Goal: Task Accomplishment & Management: Manage account settings

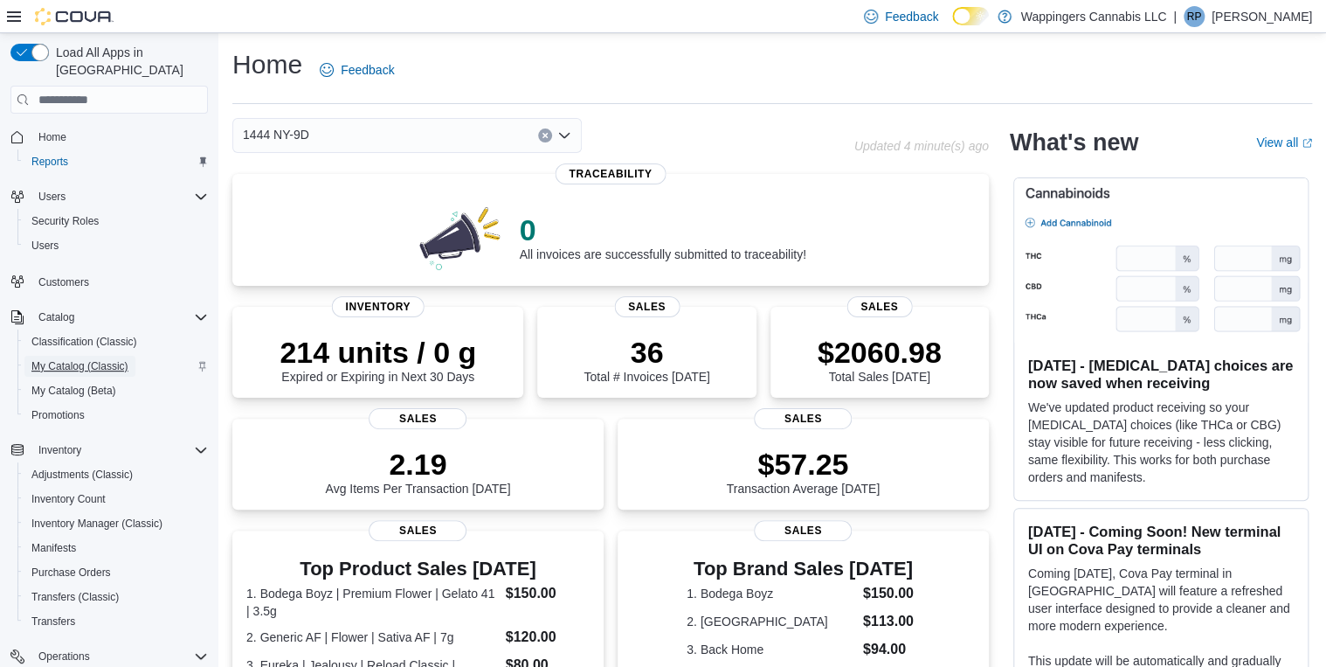
click at [73, 359] on span "My Catalog (Classic)" at bounding box center [79, 366] width 97 height 14
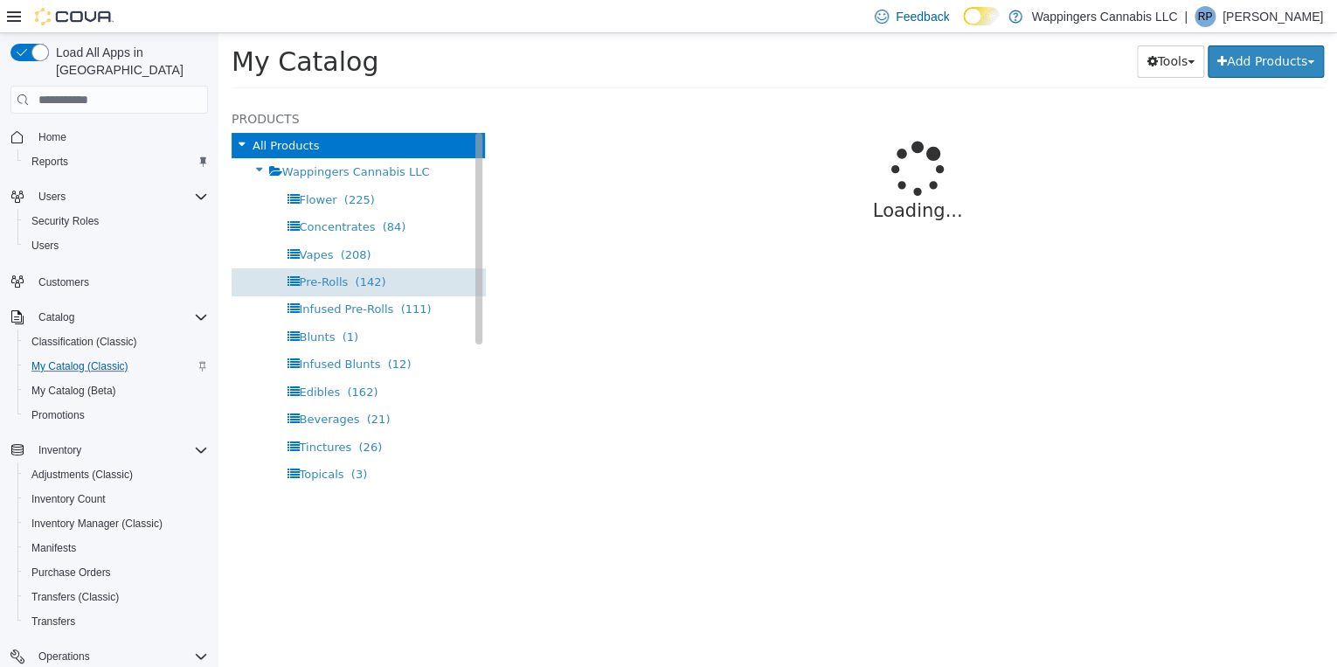
select select "**********"
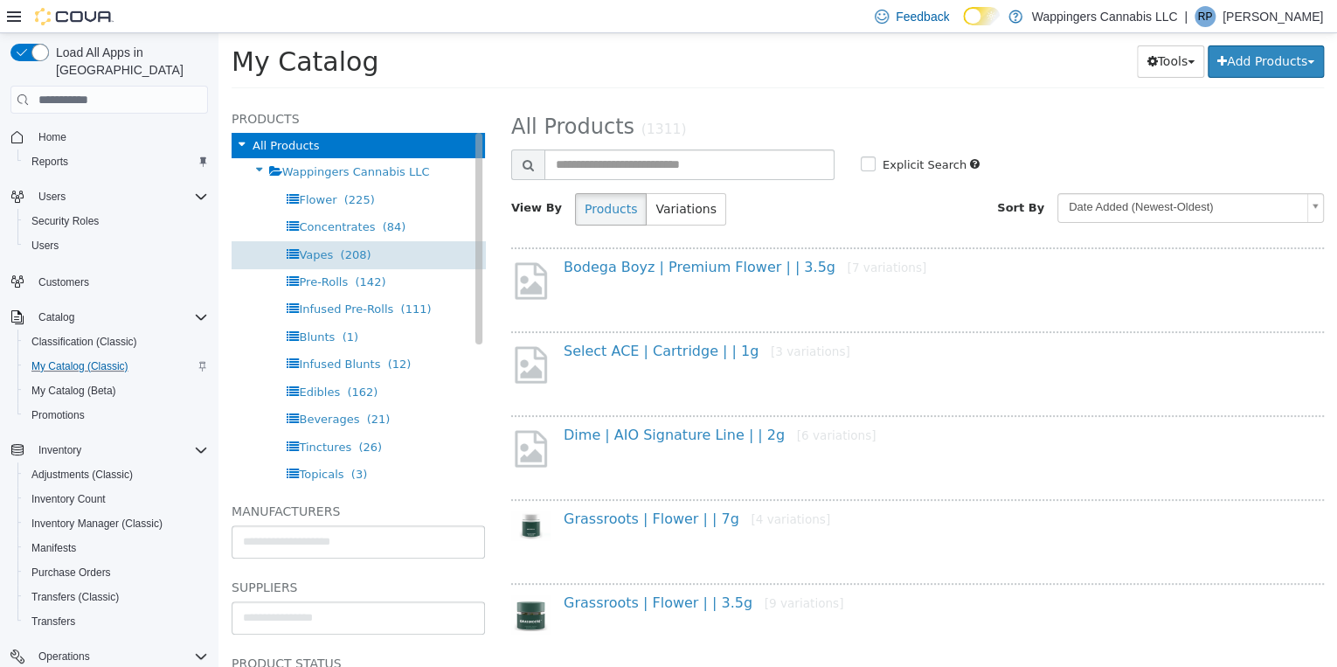
click at [318, 260] on span "Vapes" at bounding box center [316, 254] width 34 height 13
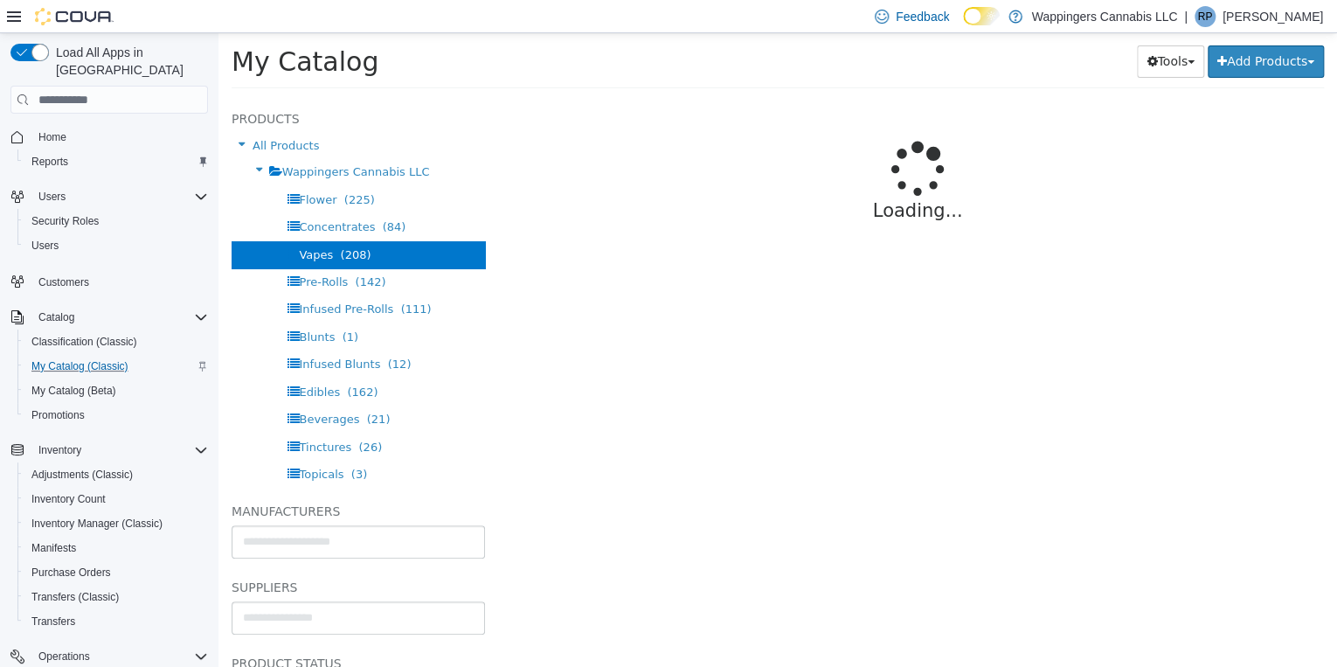
select select "**********"
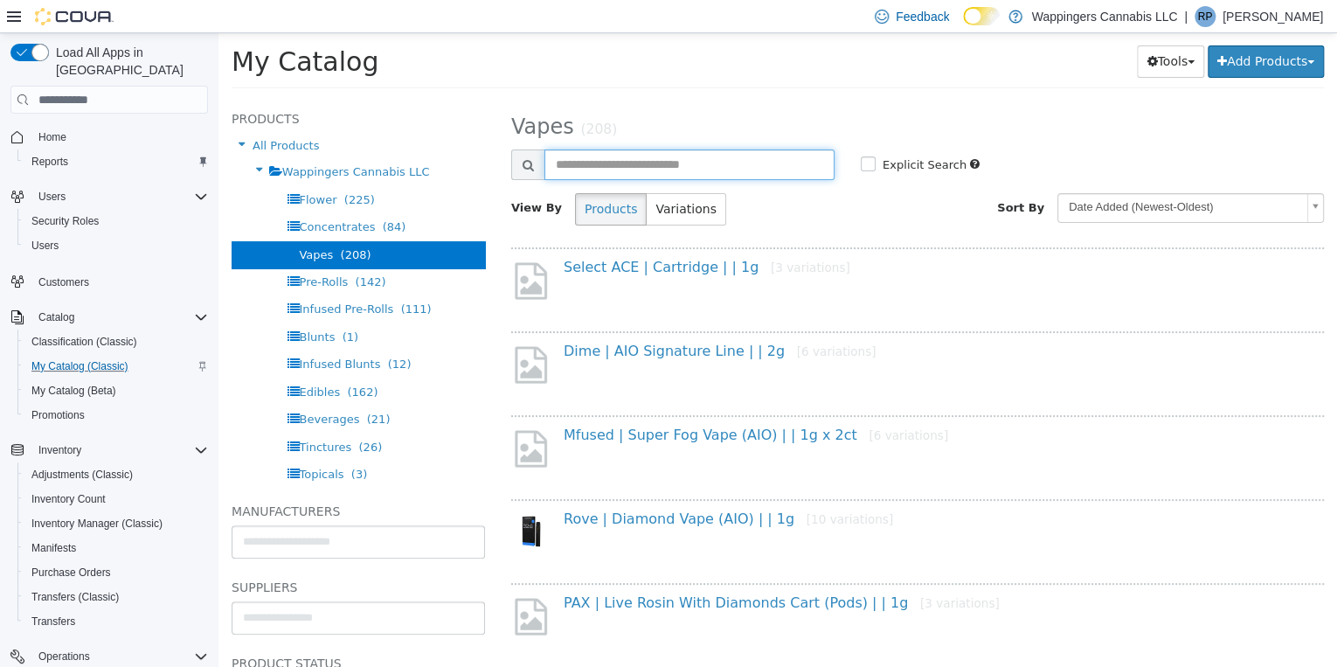
click at [591, 170] on input "text" at bounding box center [689, 164] width 290 height 31
click at [620, 167] on input "text" at bounding box center [689, 164] width 290 height 31
type input "**********"
select select "**********"
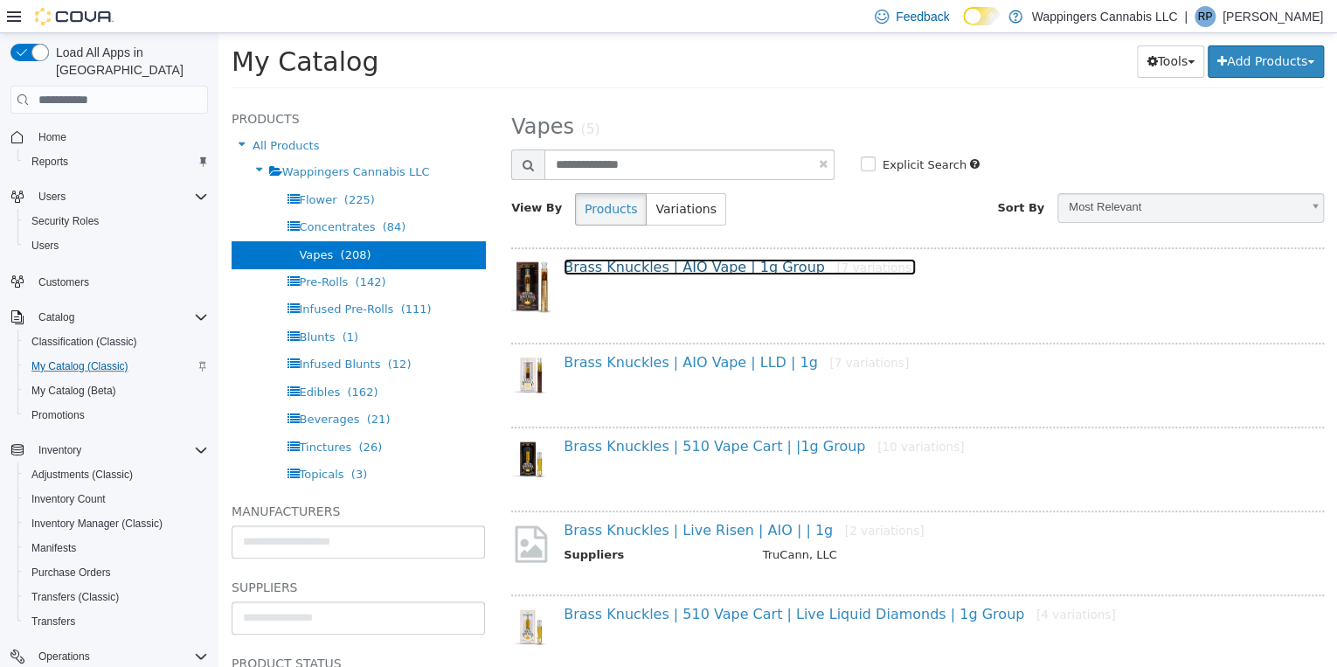
click at [627, 272] on link "Brass Knuckles | AIO Vape | 1g Group [7 variations]" at bounding box center [740, 267] width 352 height 17
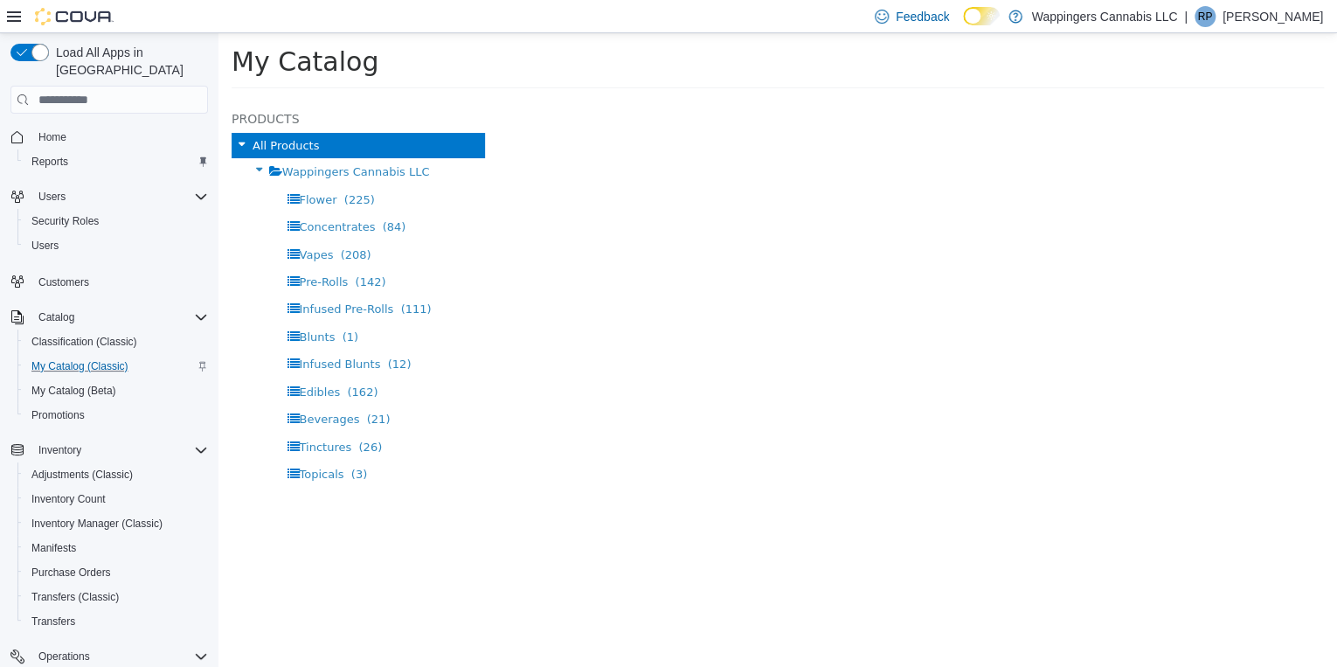
select select "**********"
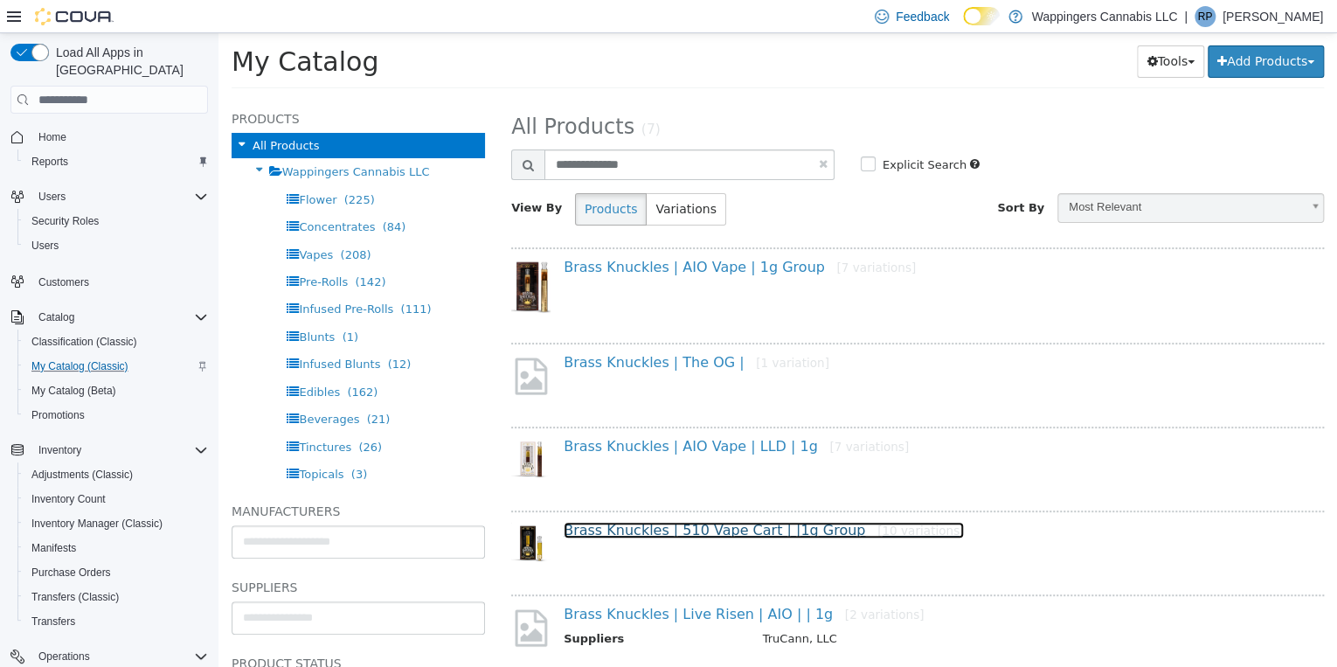
click at [729, 534] on link "Brass Knuckles | 510 Vape Cart | |1g Group [10 variations]" at bounding box center [764, 530] width 400 height 17
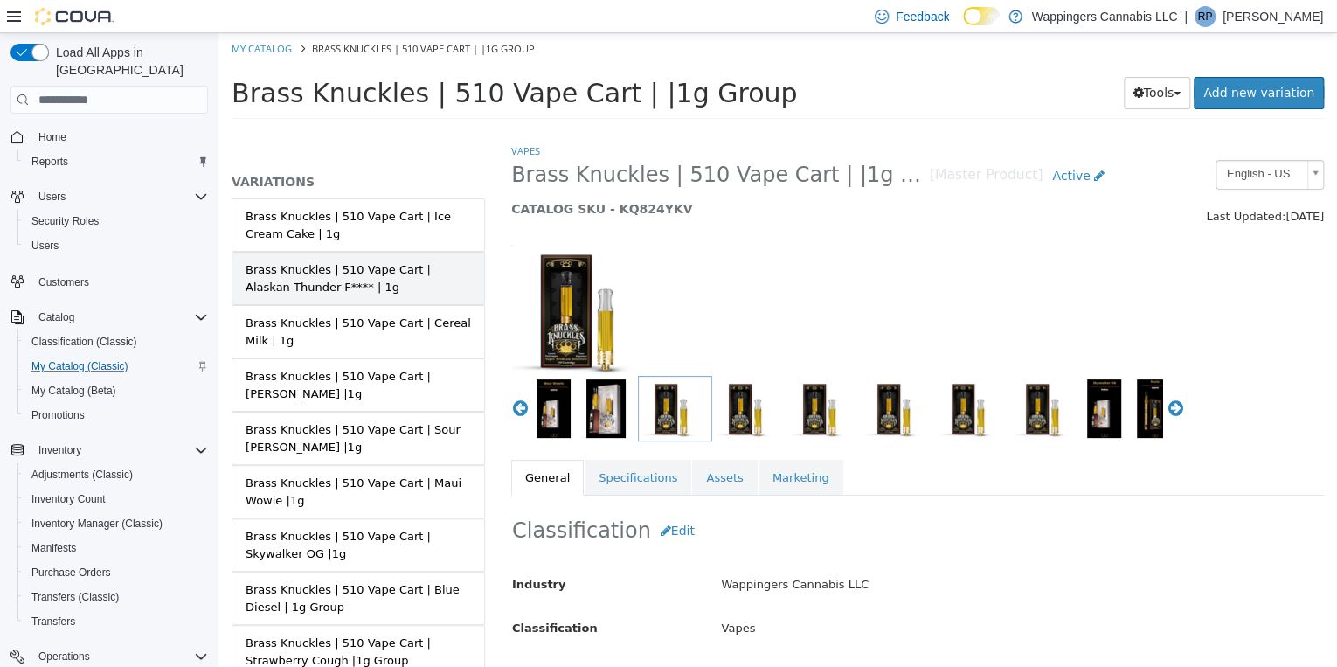
scroll to position [140, 0]
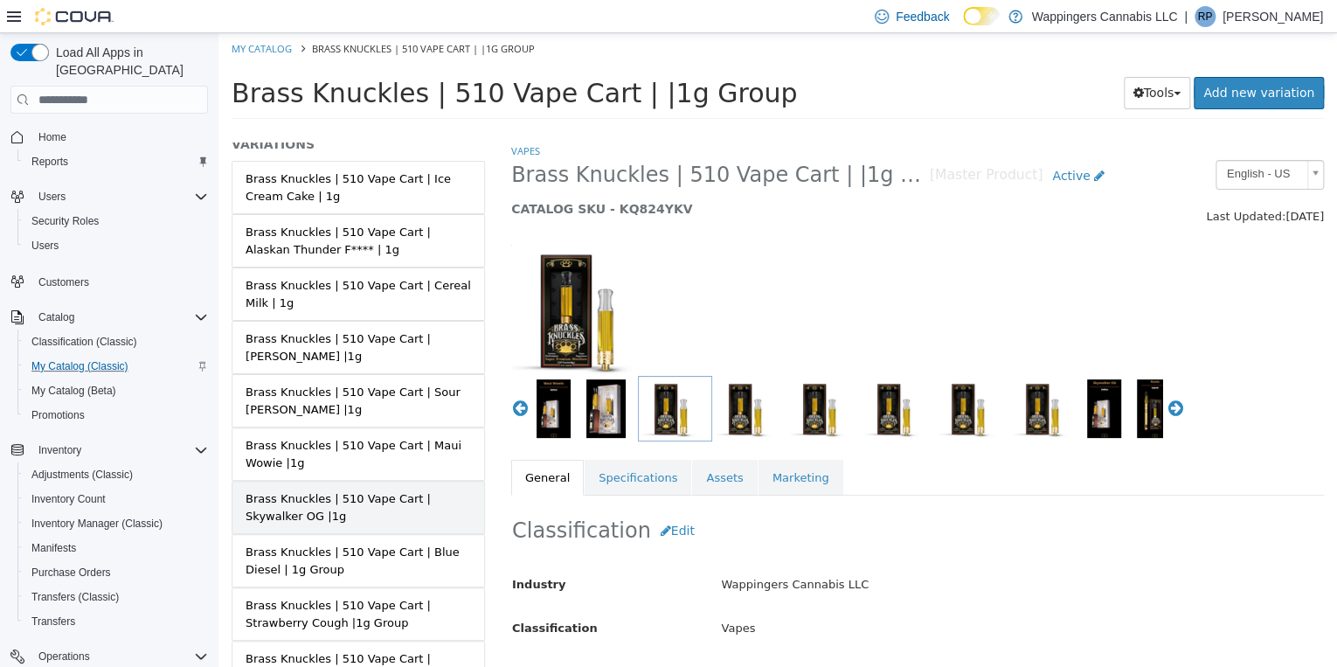
click at [412, 490] on div "Brass Knuckles | 510 Vape Cart | Skywalker OG |1g" at bounding box center [358, 507] width 225 height 34
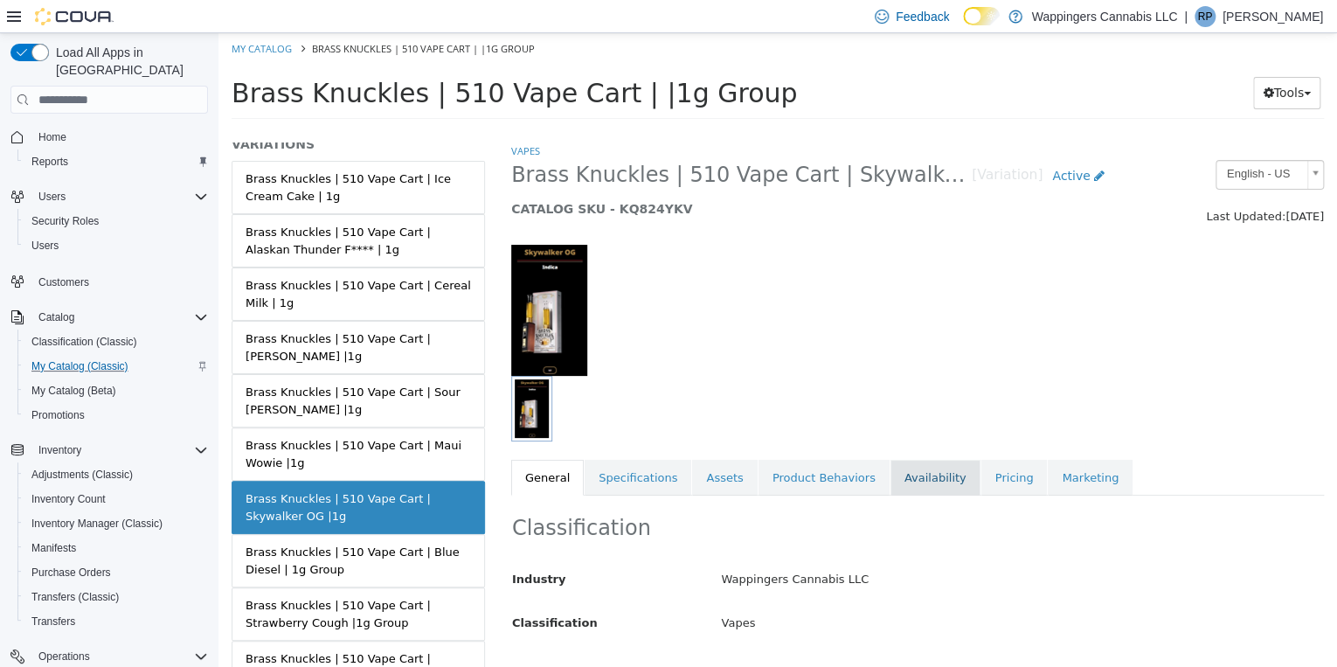
click at [909, 479] on link "Availability" at bounding box center [935, 478] width 90 height 37
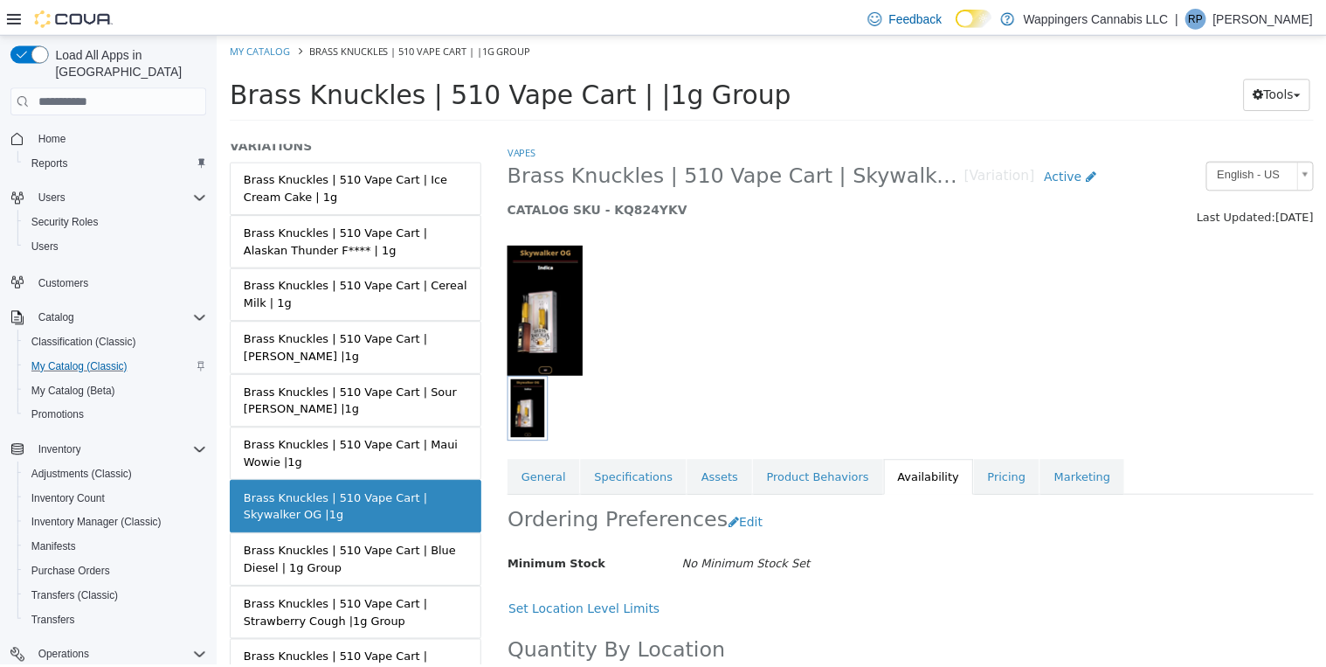
scroll to position [105, 0]
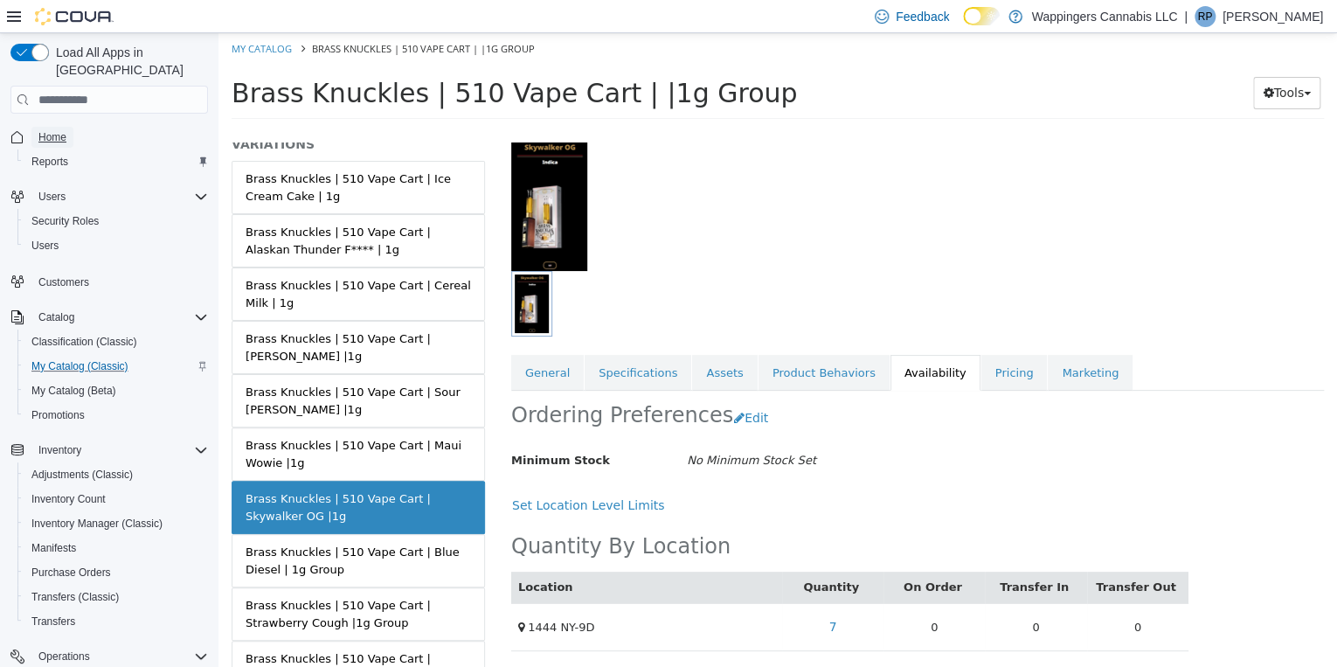
click at [53, 130] on span "Home" at bounding box center [52, 137] width 28 height 14
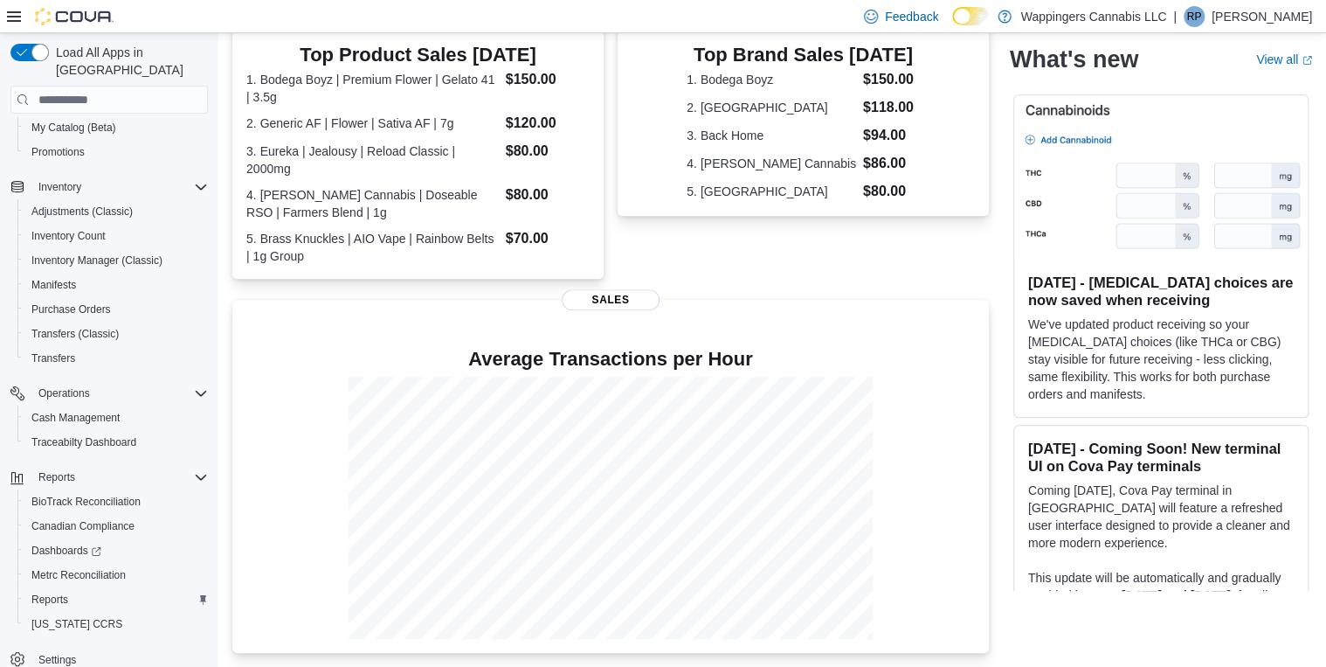
scroll to position [269, 0]
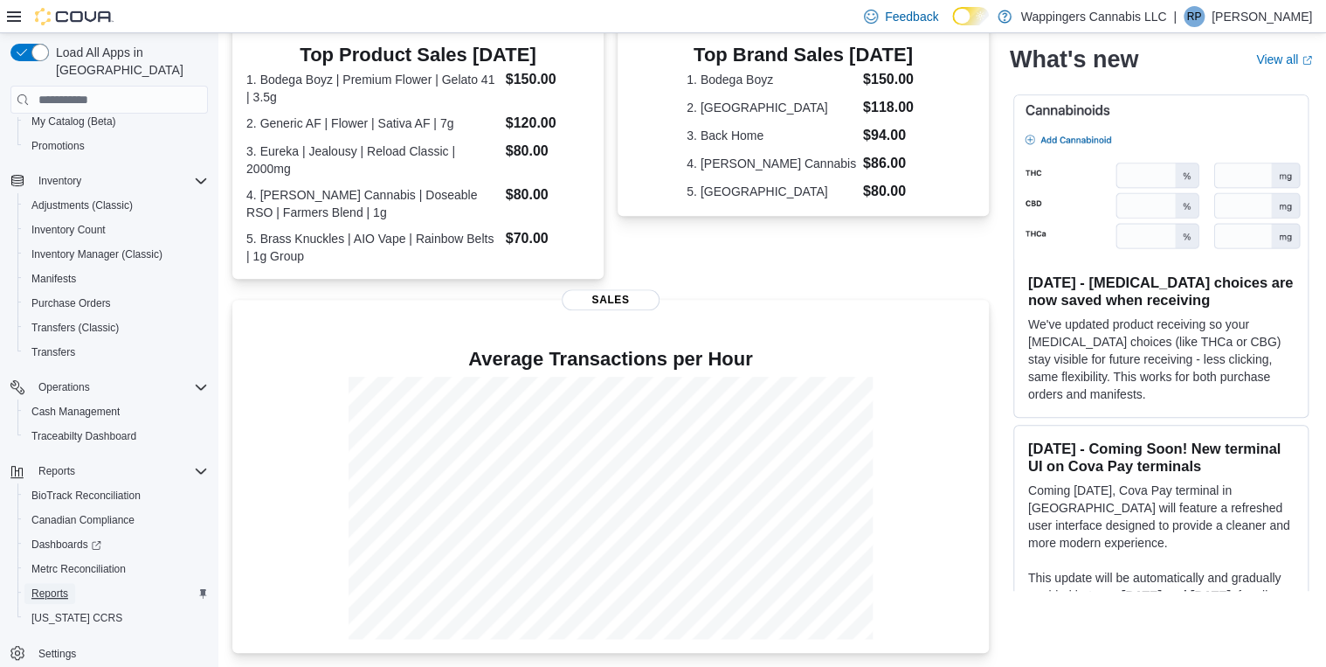
click at [63, 586] on span "Reports" at bounding box center [49, 593] width 37 height 14
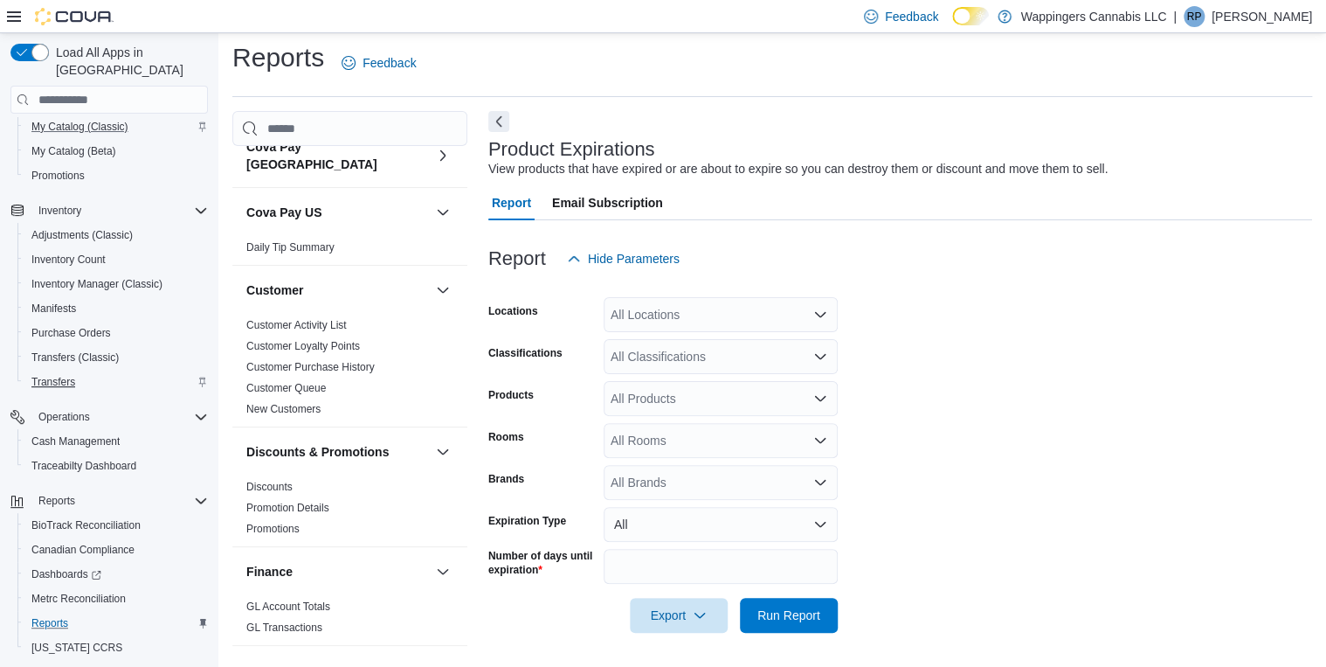
scroll to position [269, 0]
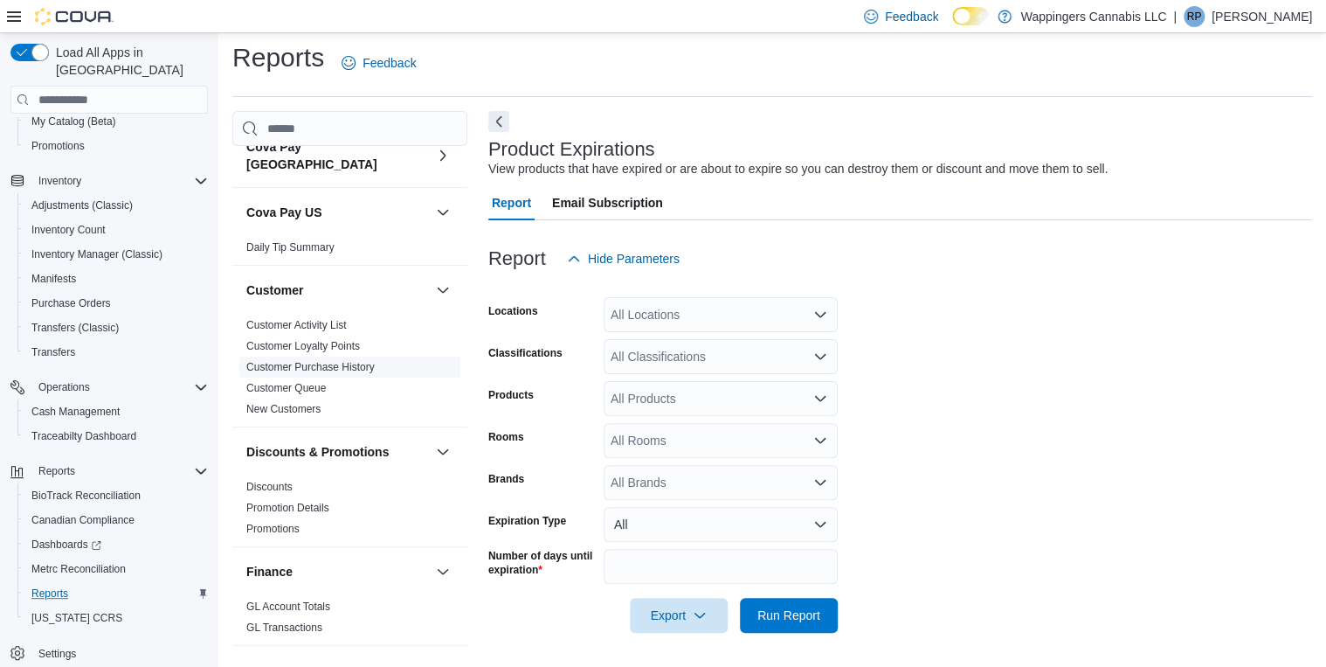
click at [322, 361] on link "Customer Purchase History" at bounding box center [310, 367] width 128 height 12
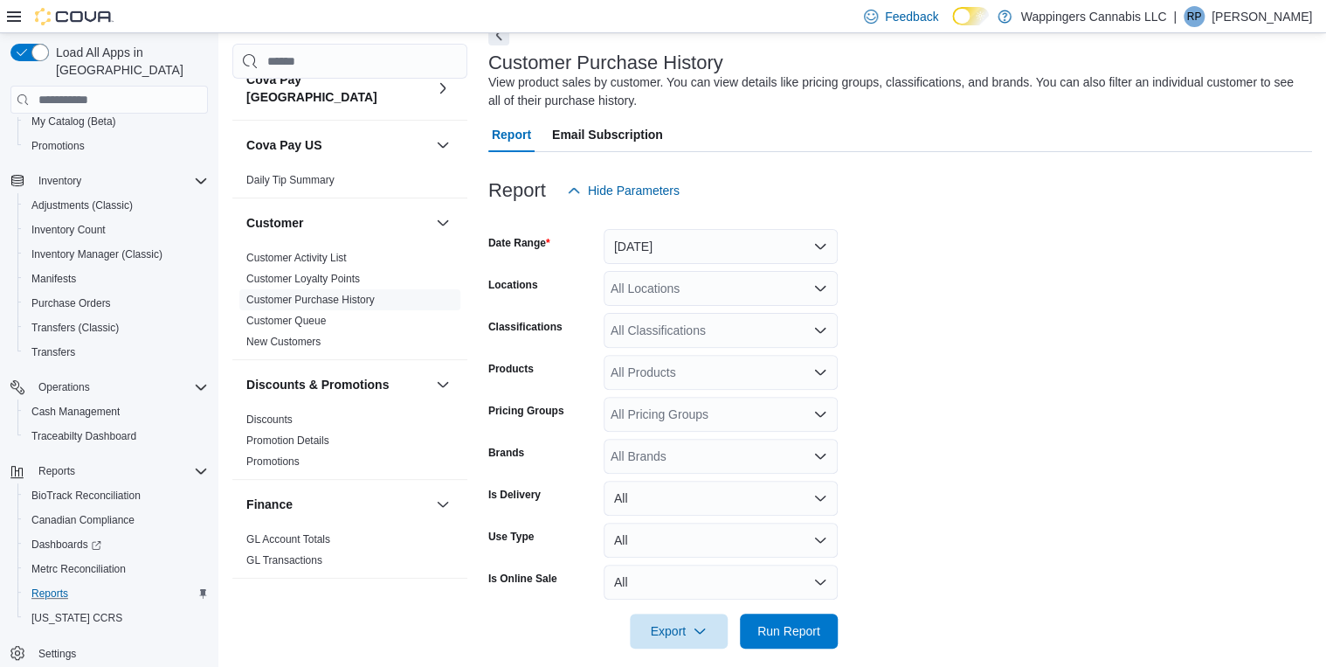
scroll to position [109, 0]
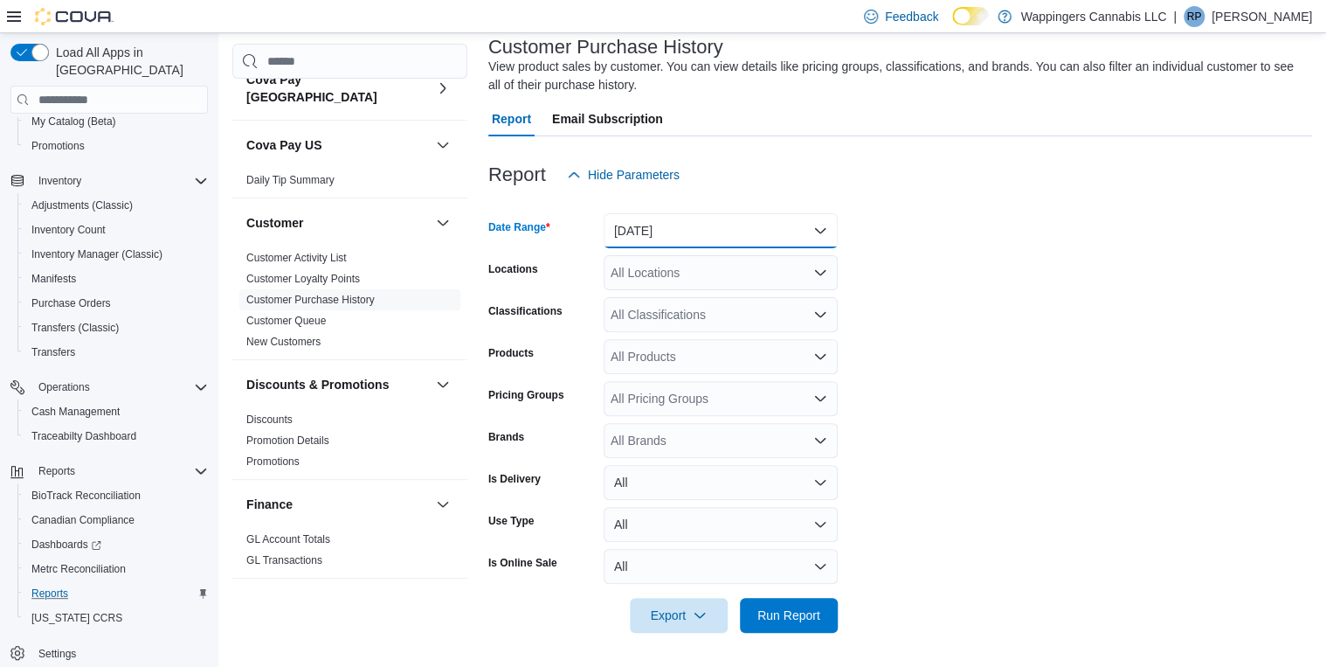
click at [821, 228] on button "[DATE]" at bounding box center [721, 230] width 234 height 35
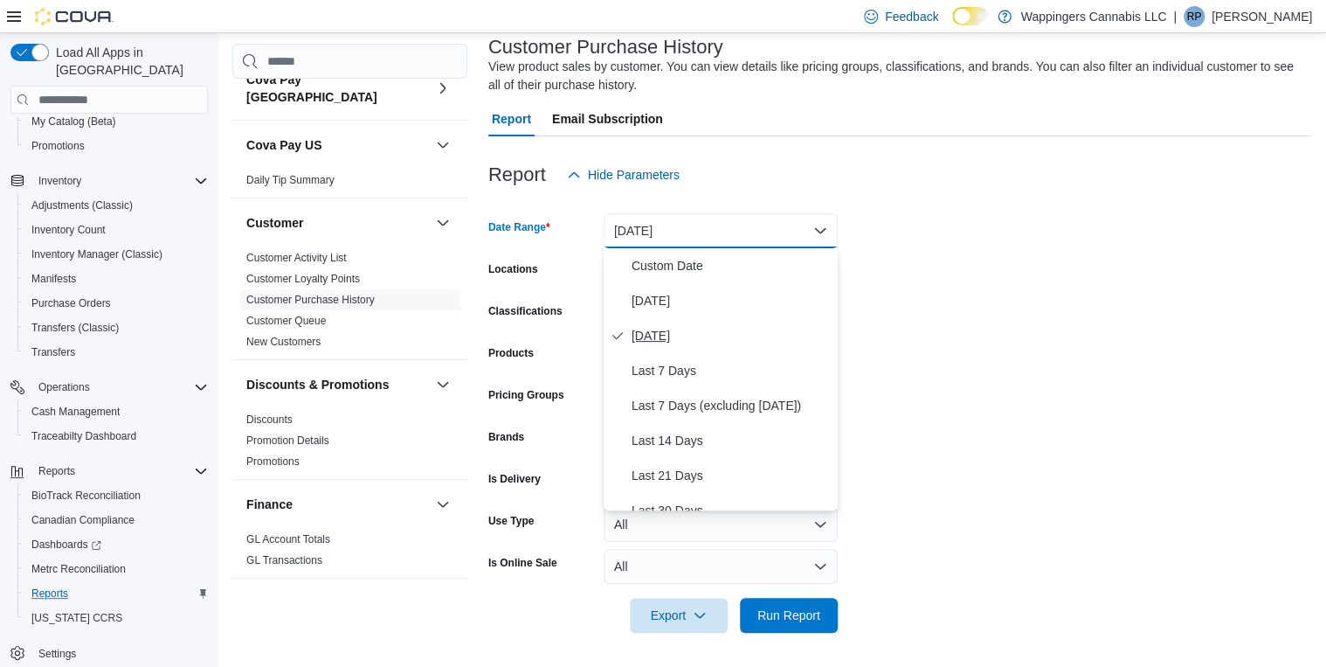
click at [676, 335] on span "[DATE]" at bounding box center [731, 335] width 199 height 21
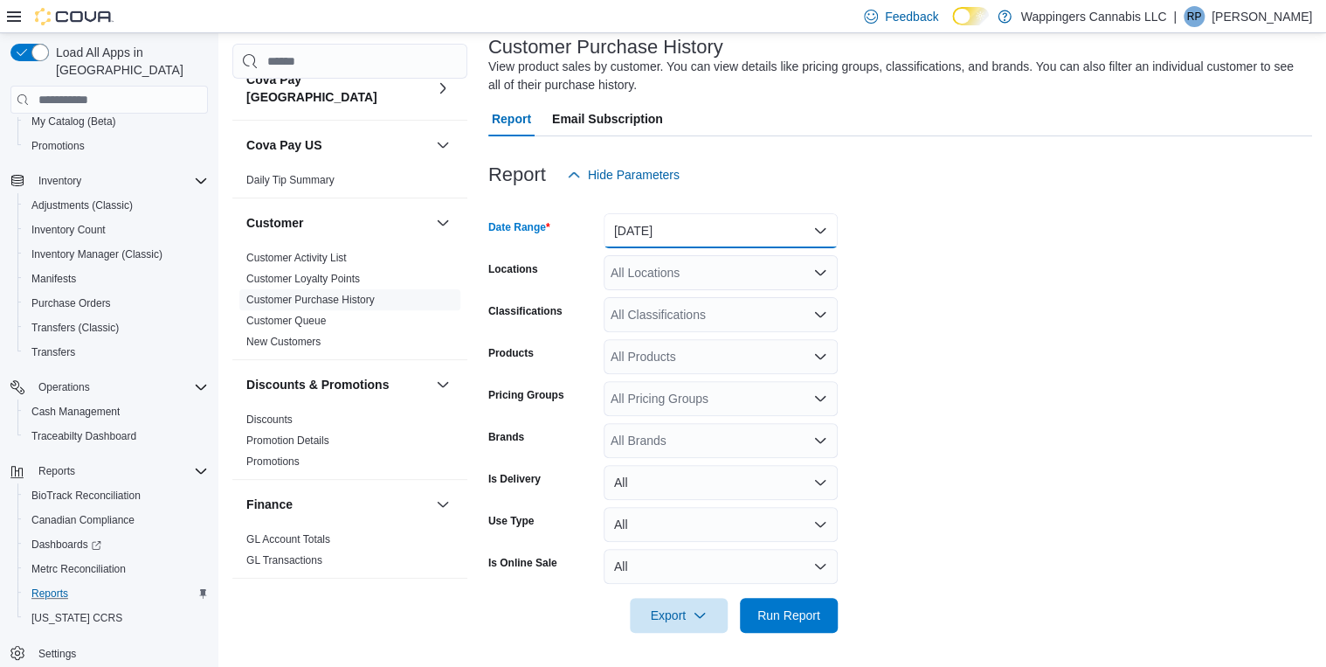
click at [816, 224] on button "[DATE]" at bounding box center [721, 230] width 234 height 35
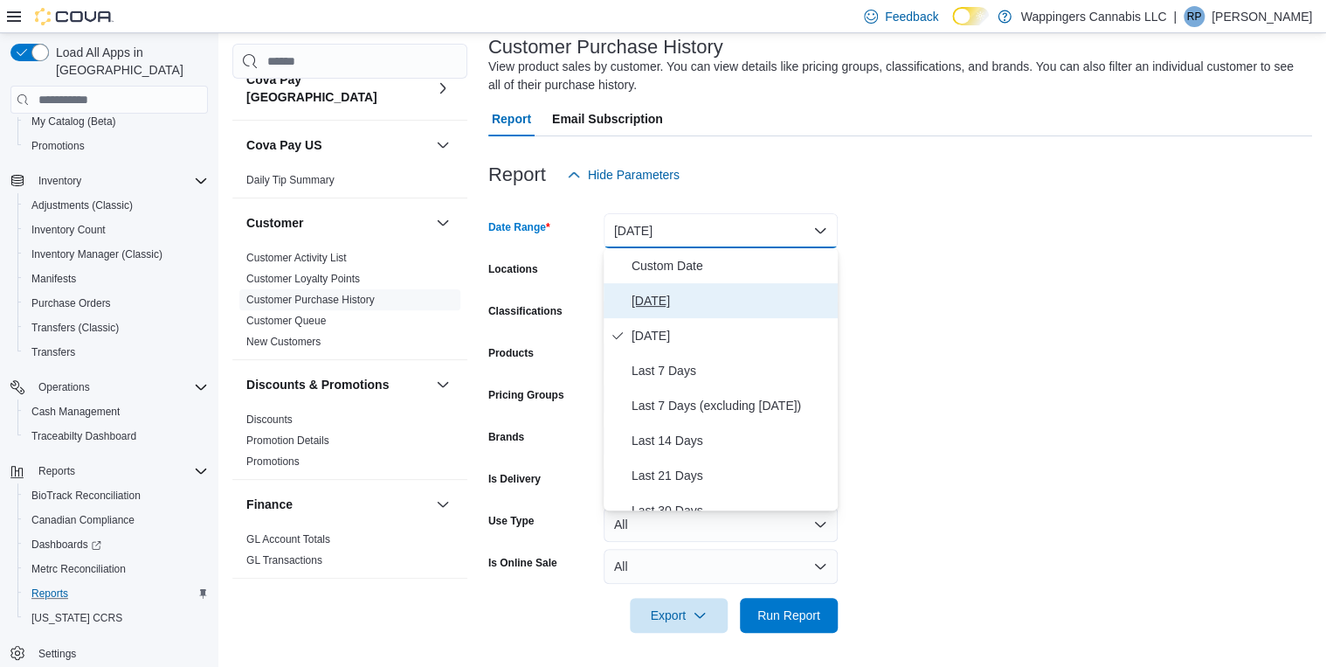
click at [648, 301] on span "[DATE]" at bounding box center [731, 300] width 199 height 21
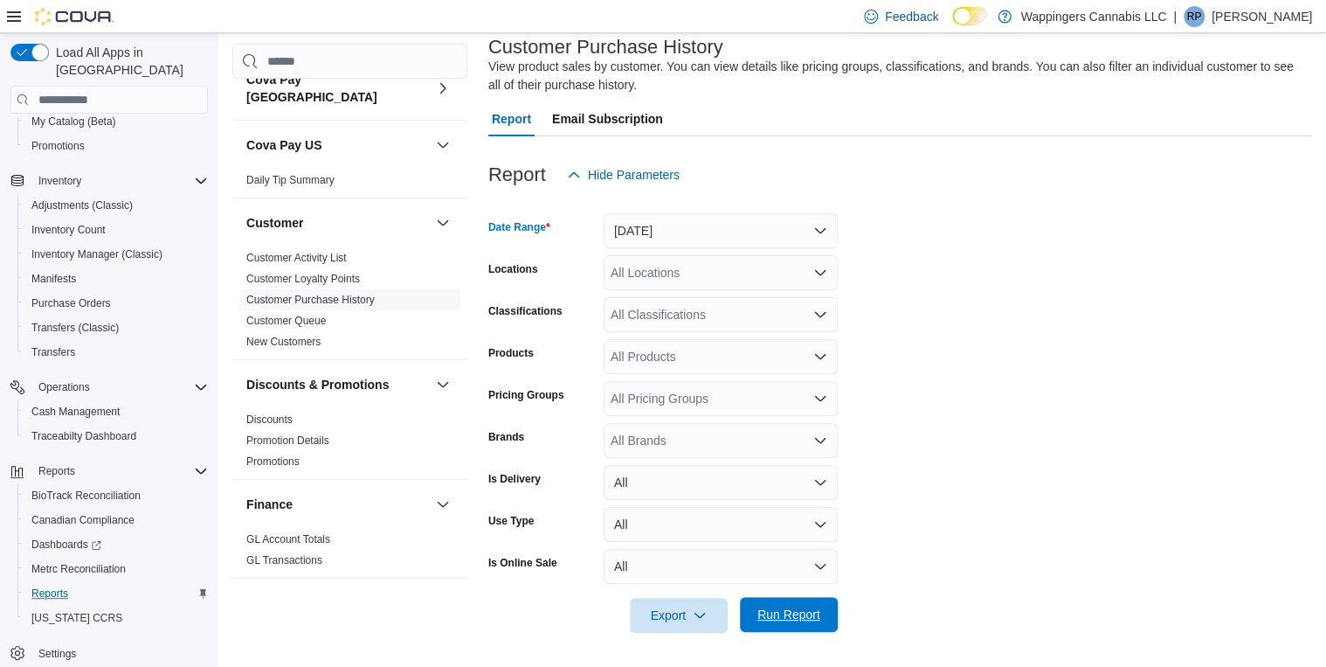
click at [795, 612] on span "Run Report" at bounding box center [789, 614] width 63 height 17
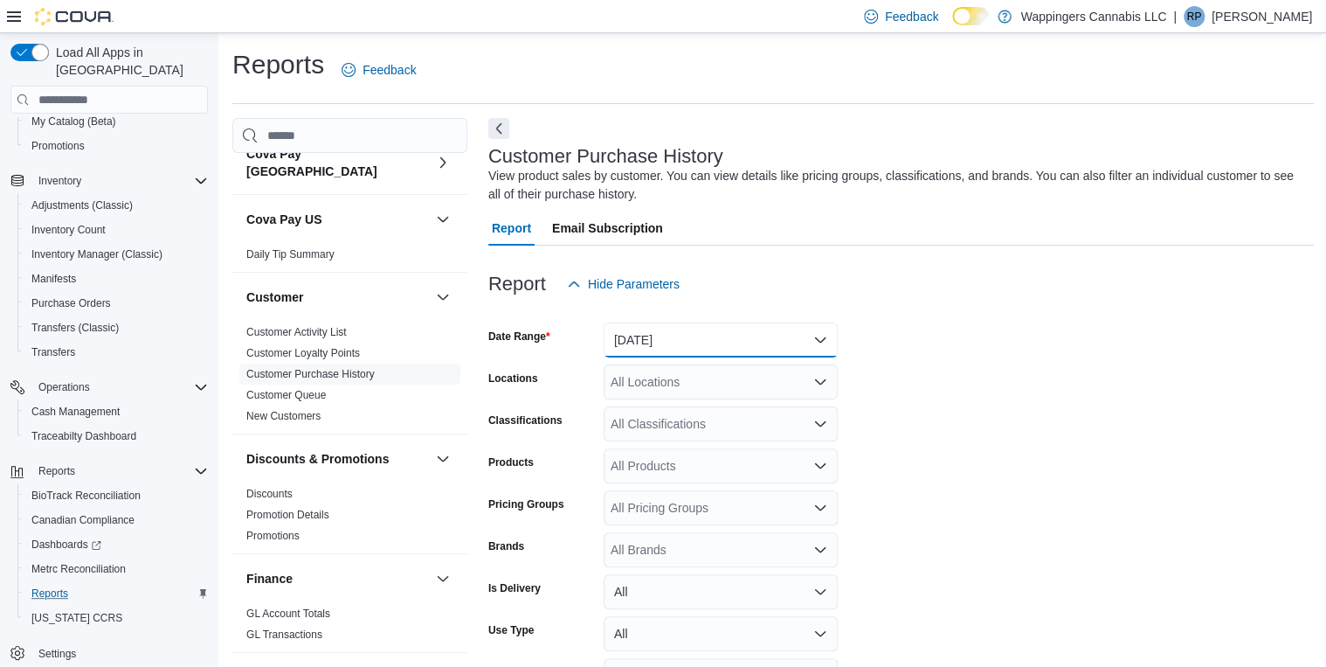
click at [823, 343] on button "[DATE]" at bounding box center [721, 339] width 234 height 35
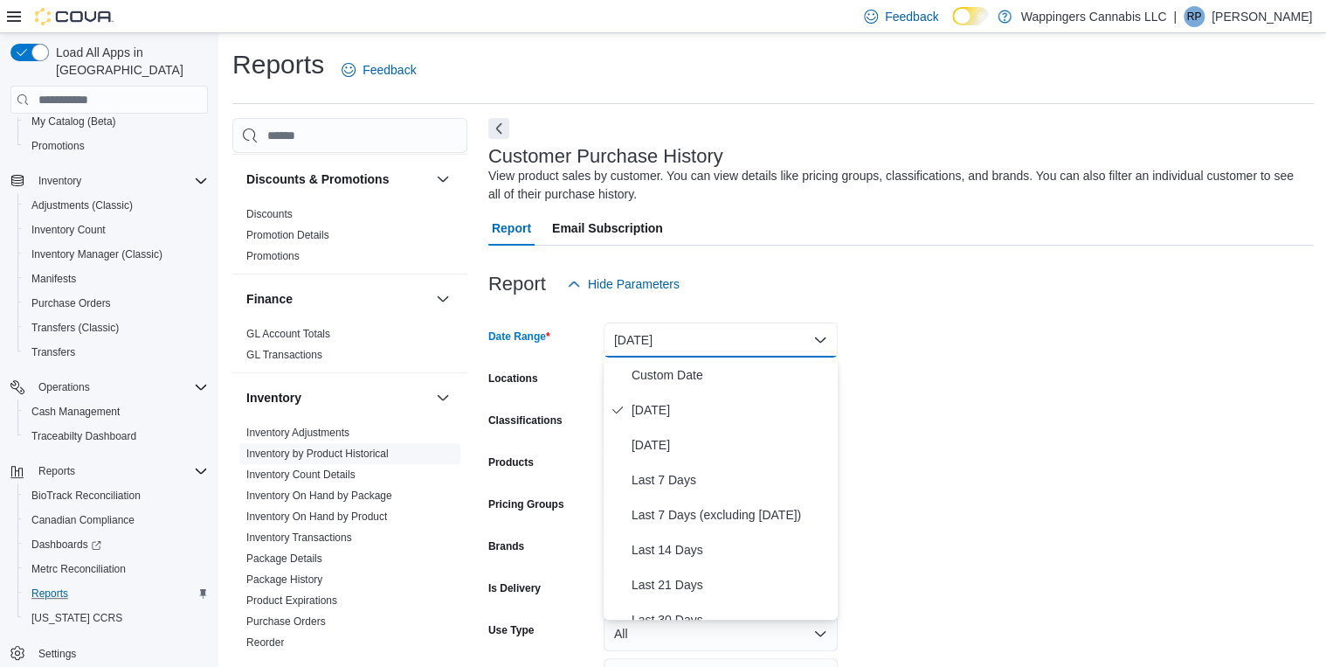
scroll to position [520, 0]
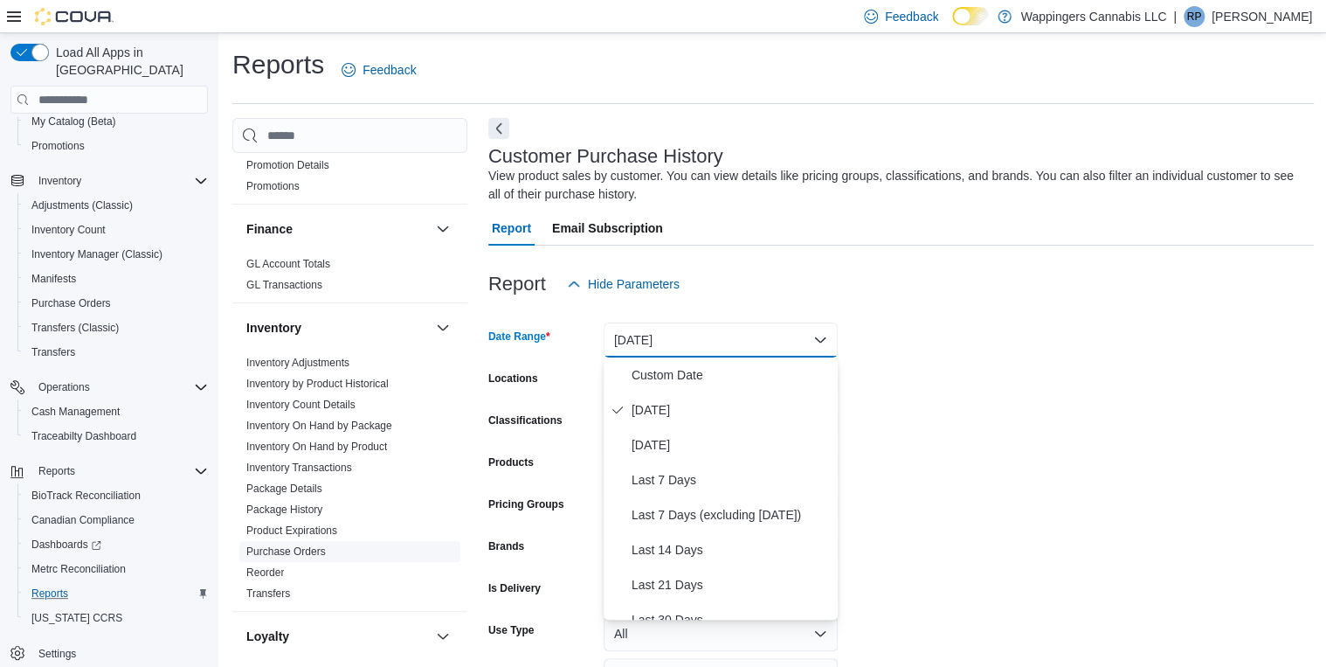
click at [305, 545] on link "Purchase Orders" at bounding box center [286, 551] width 80 height 12
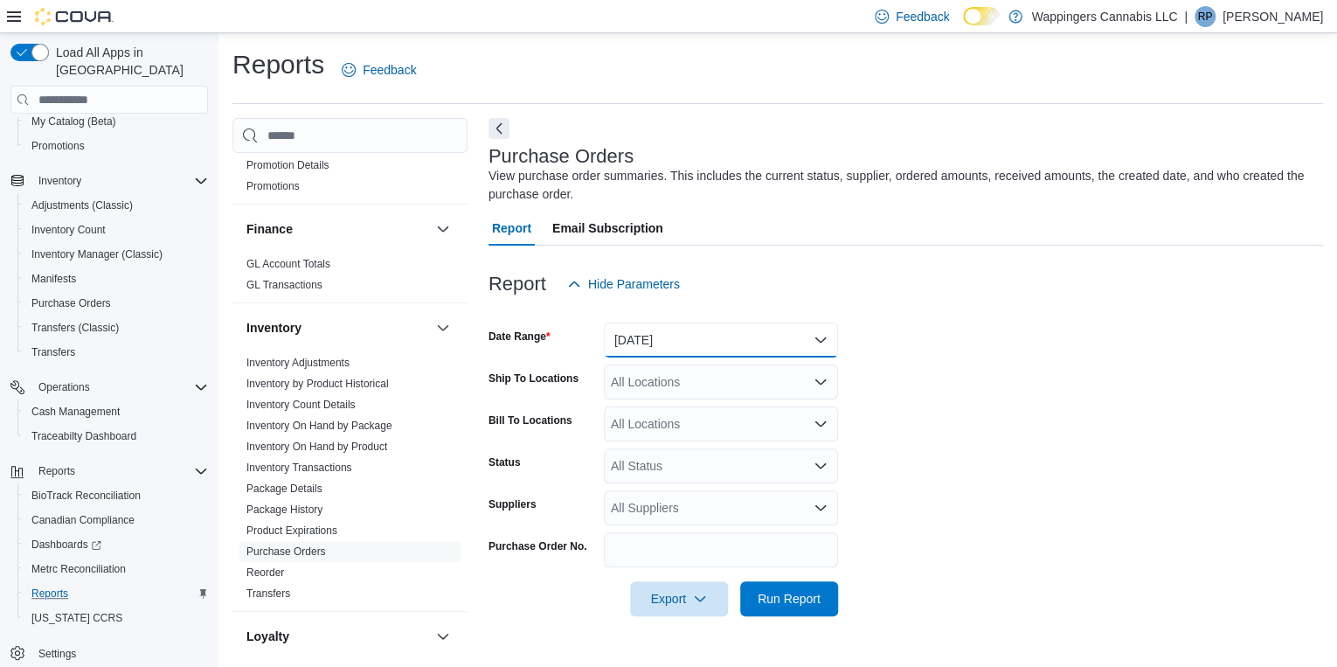
click at [815, 336] on button "[DATE]" at bounding box center [721, 339] width 234 height 35
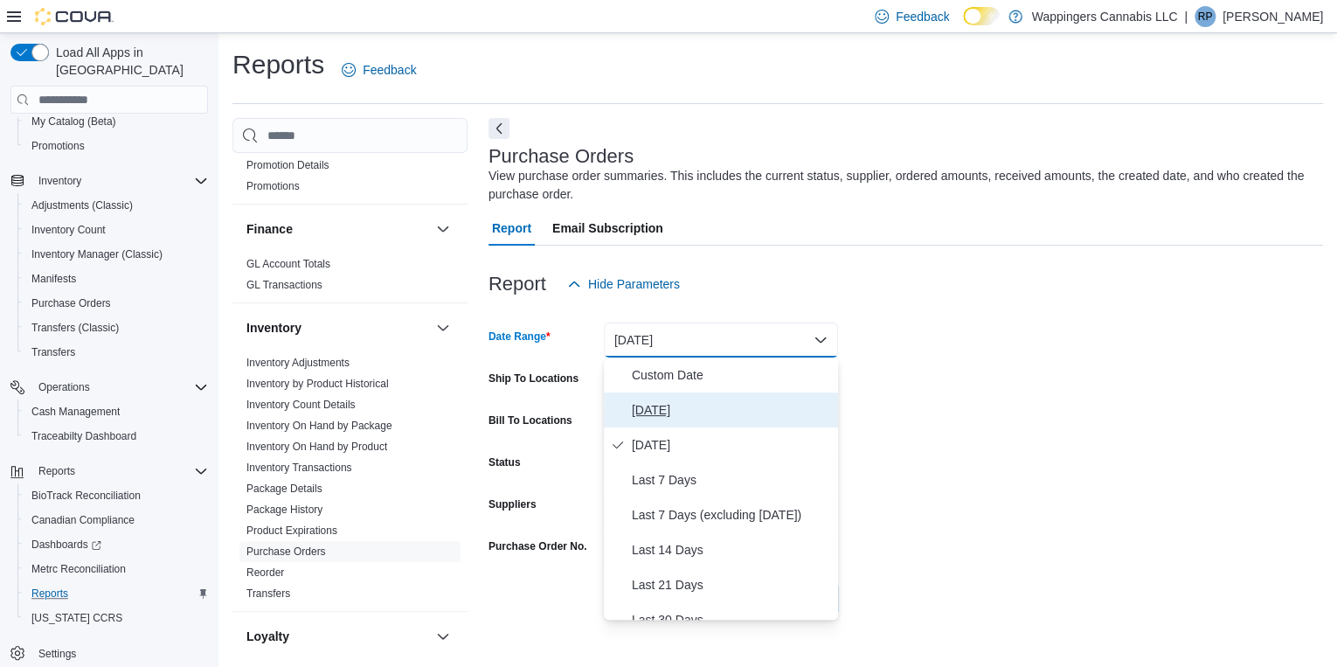
click at [654, 415] on span "[DATE]" at bounding box center [731, 409] width 199 height 21
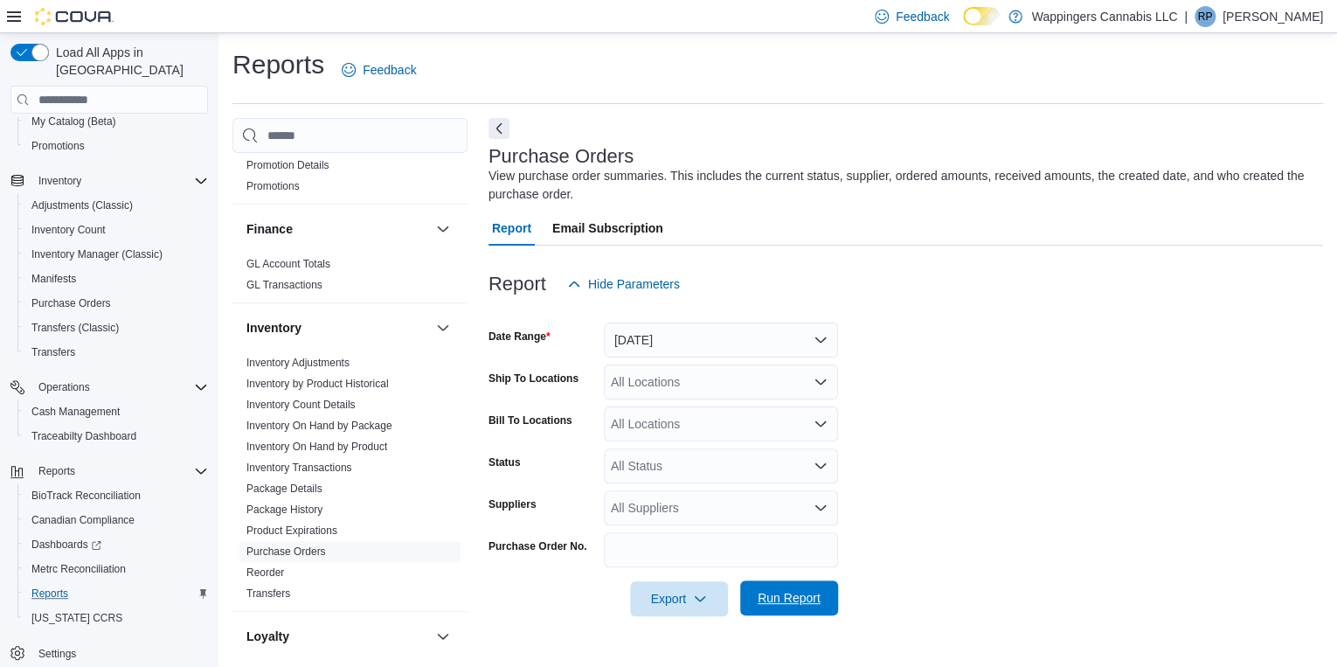
click at [783, 605] on span "Run Report" at bounding box center [789, 597] width 63 height 17
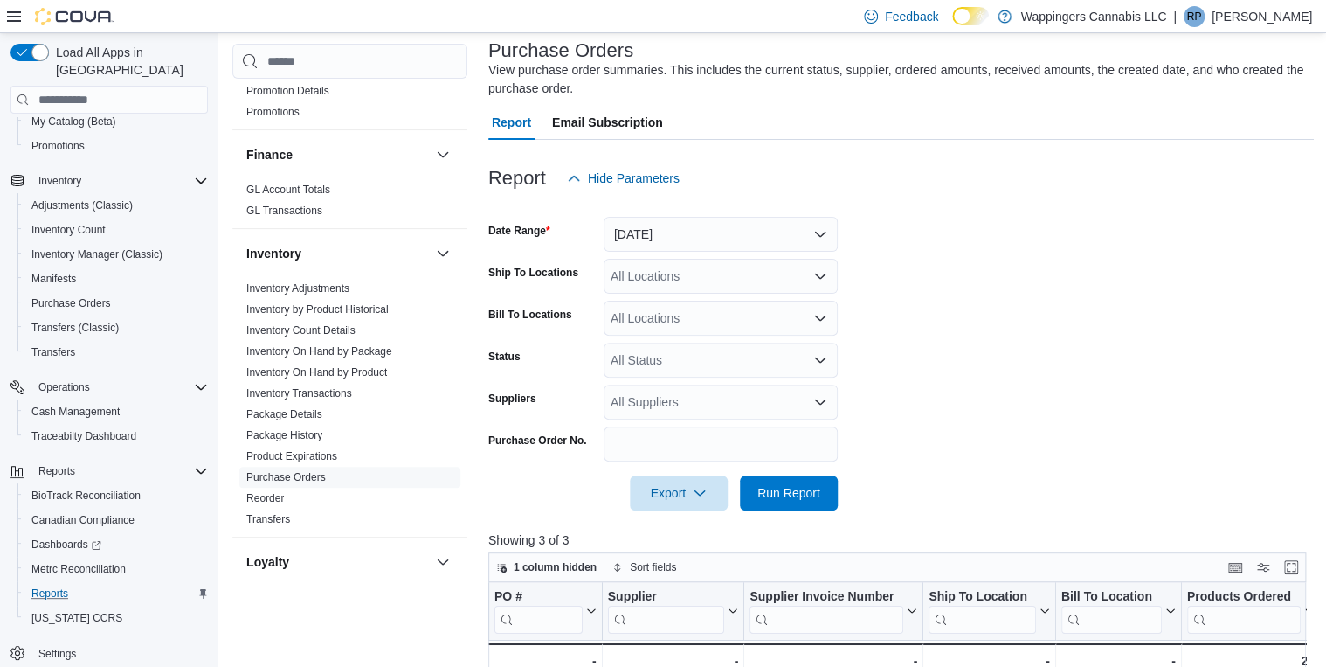
scroll to position [350, 0]
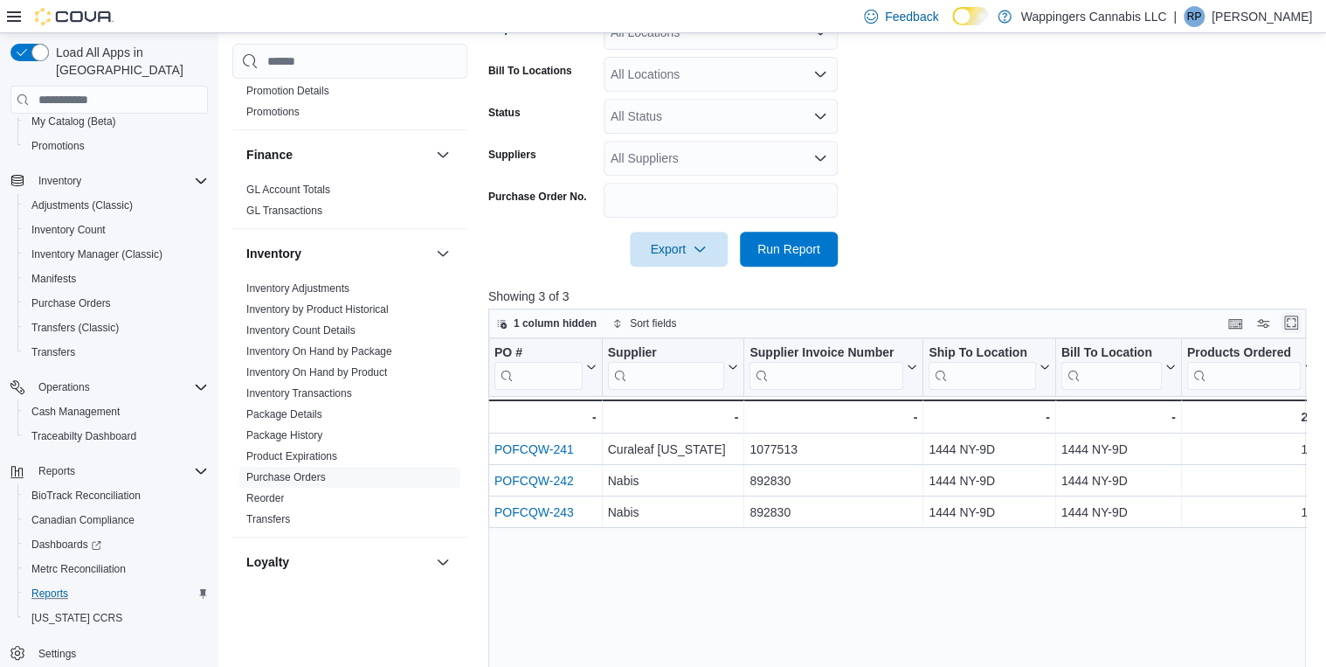
click at [1302, 320] on button "Enter fullscreen" at bounding box center [1291, 322] width 21 height 21
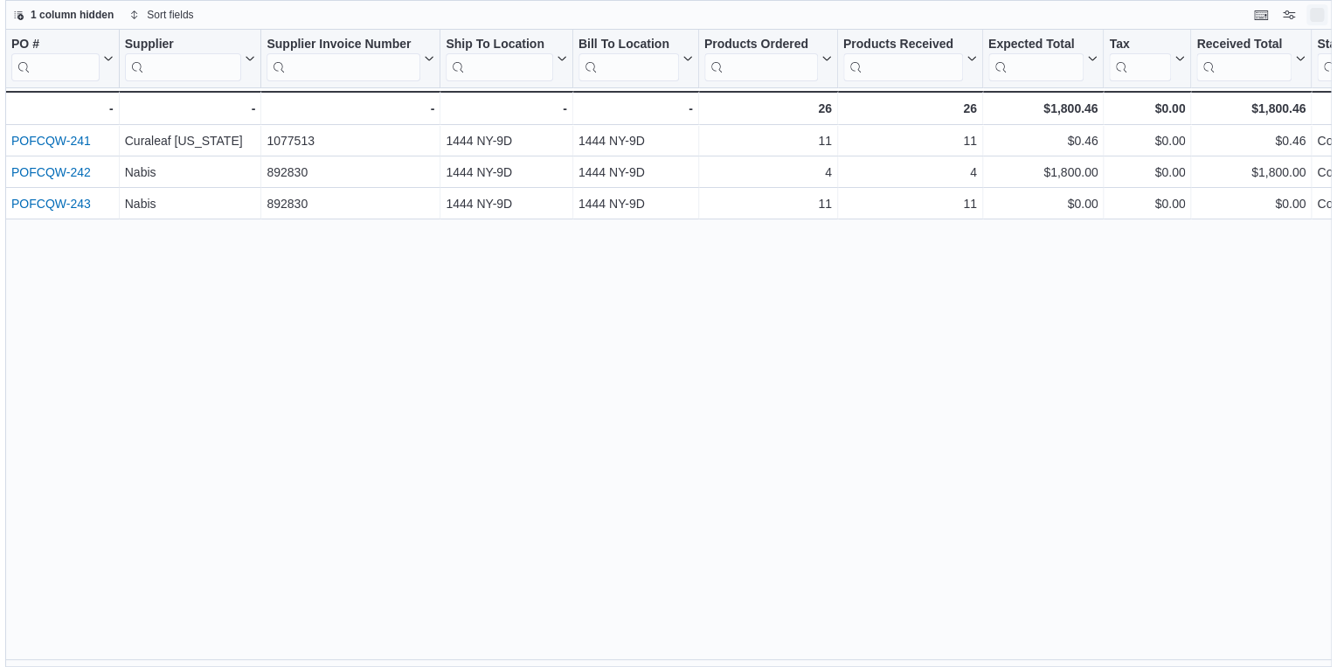
scroll to position [0, 0]
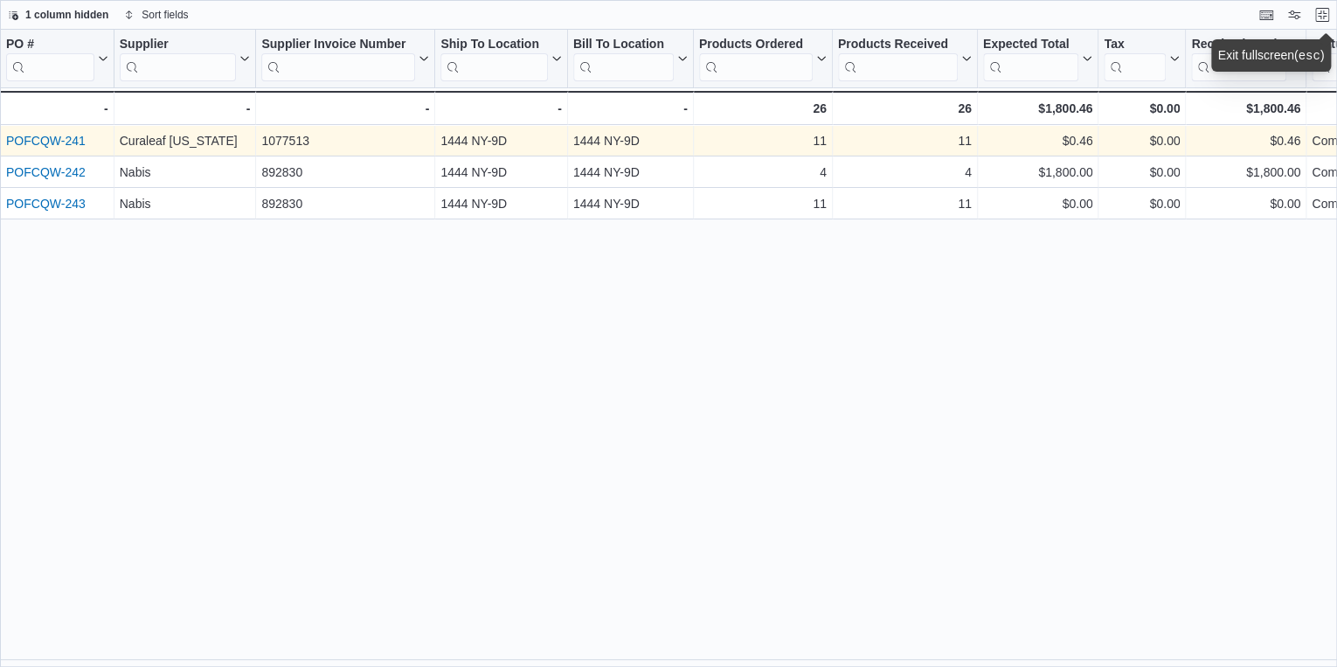
click at [59, 137] on link "POFCQW-241" at bounding box center [46, 141] width 80 height 14
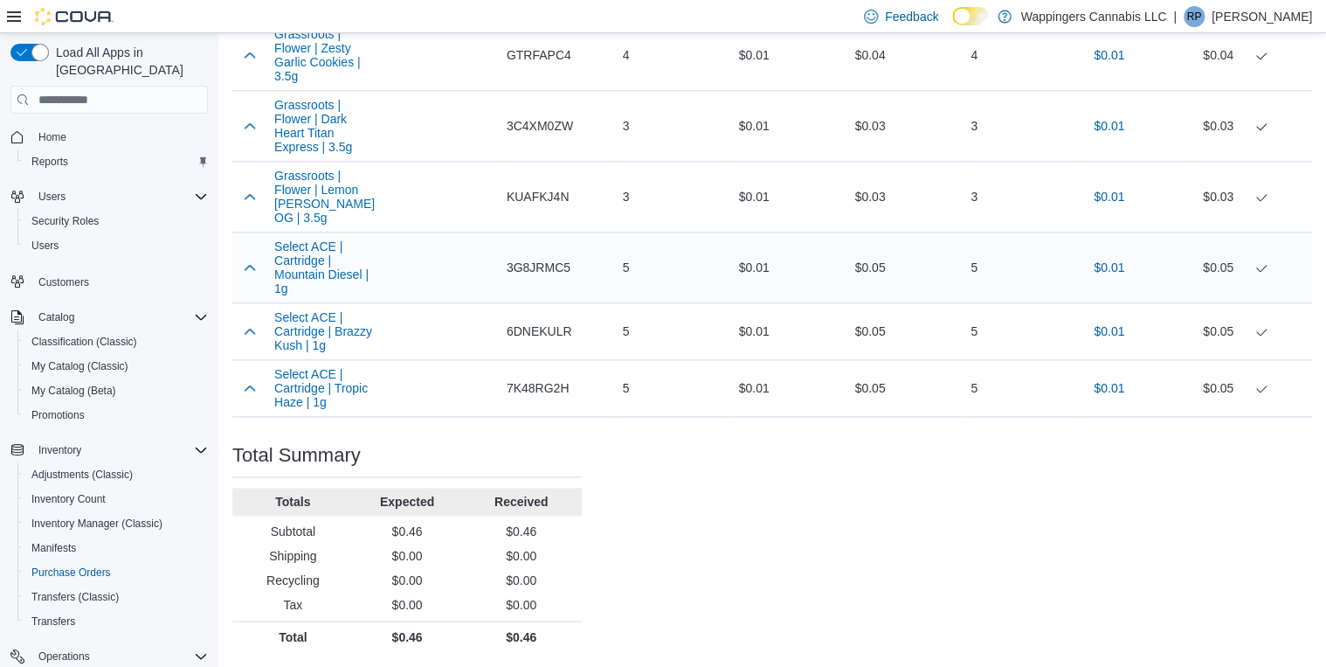
scroll to position [938, 0]
